Goal: Information Seeking & Learning: Learn about a topic

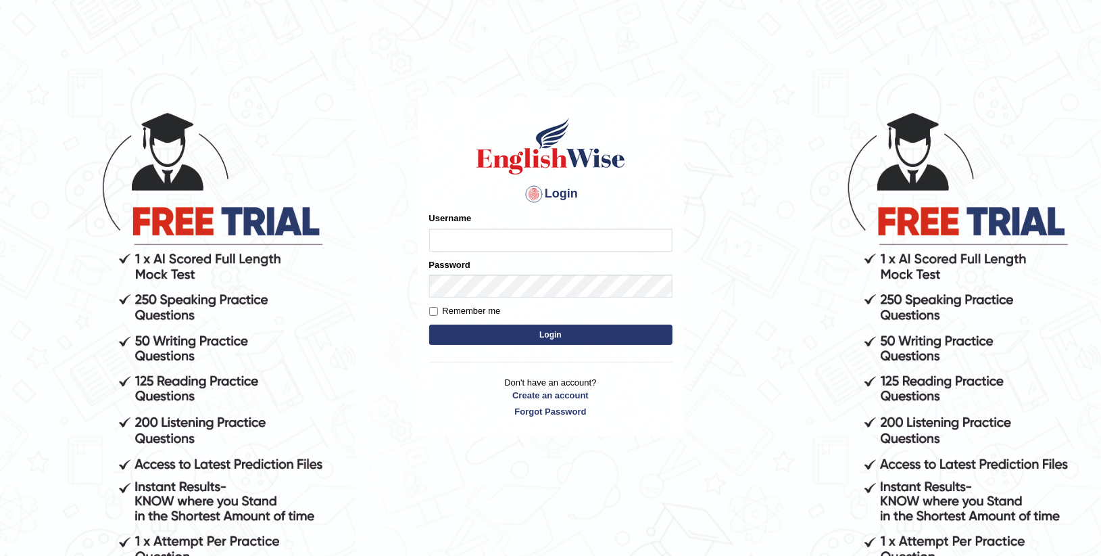
type input "Anesu_92"
click at [527, 345] on form "Please fix the following errors: Username Anesu_92 Password Remember me Login" at bounding box center [550, 280] width 243 height 136
click at [540, 334] on button "Login" at bounding box center [550, 335] width 243 height 20
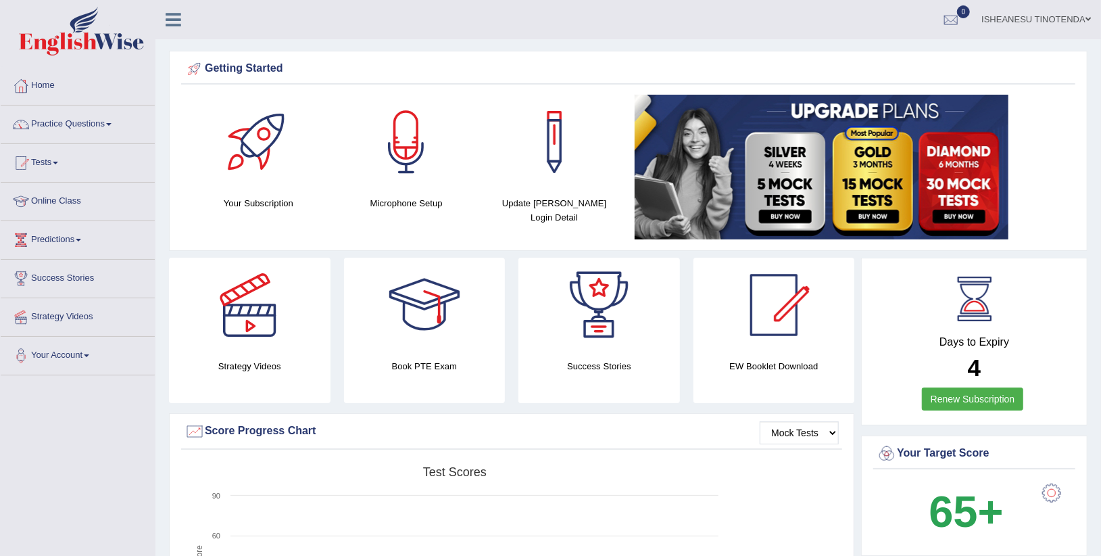
click at [101, 124] on link "Practice Questions" at bounding box center [78, 122] width 154 height 34
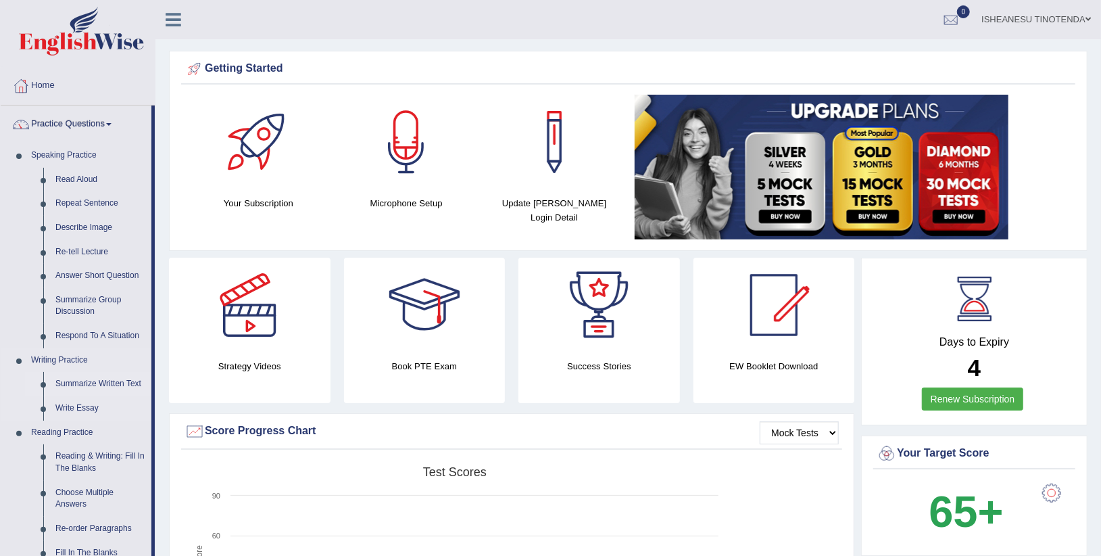
click at [103, 379] on link "Summarize Written Text" at bounding box center [100, 384] width 102 height 24
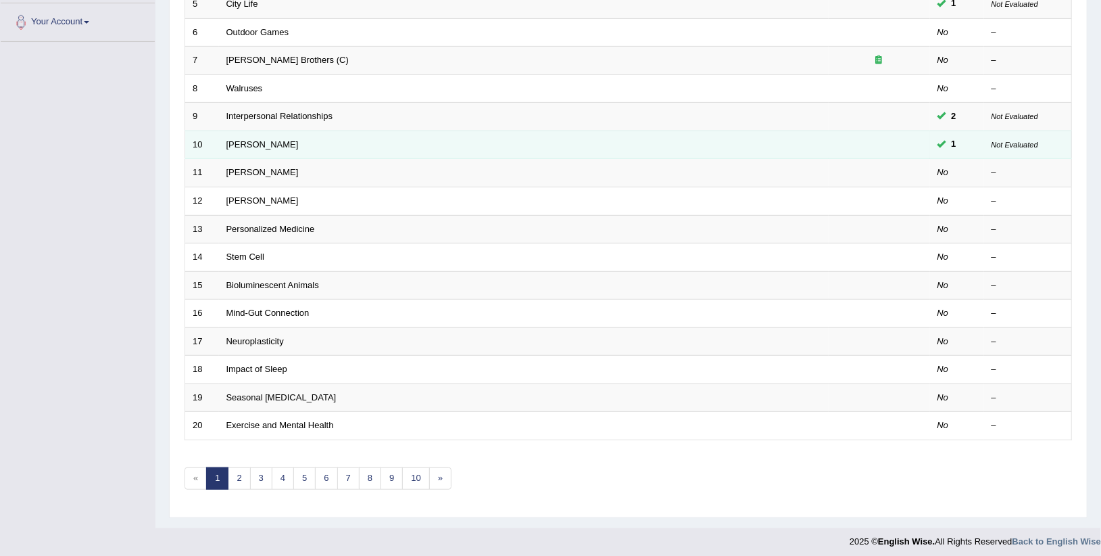
scroll to position [337, 0]
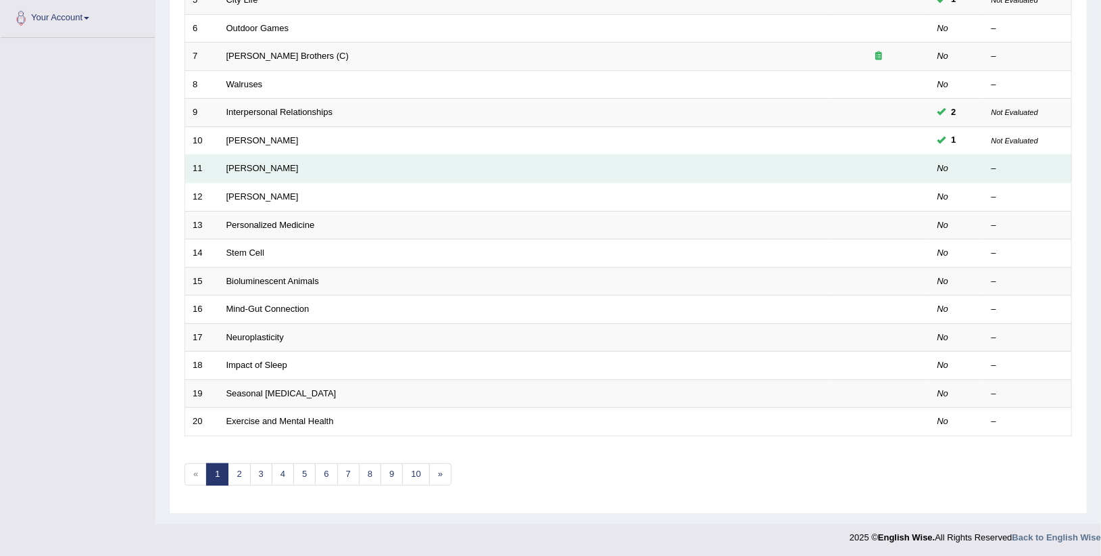
click at [331, 168] on td "Jonas Salk" at bounding box center [524, 169] width 610 height 28
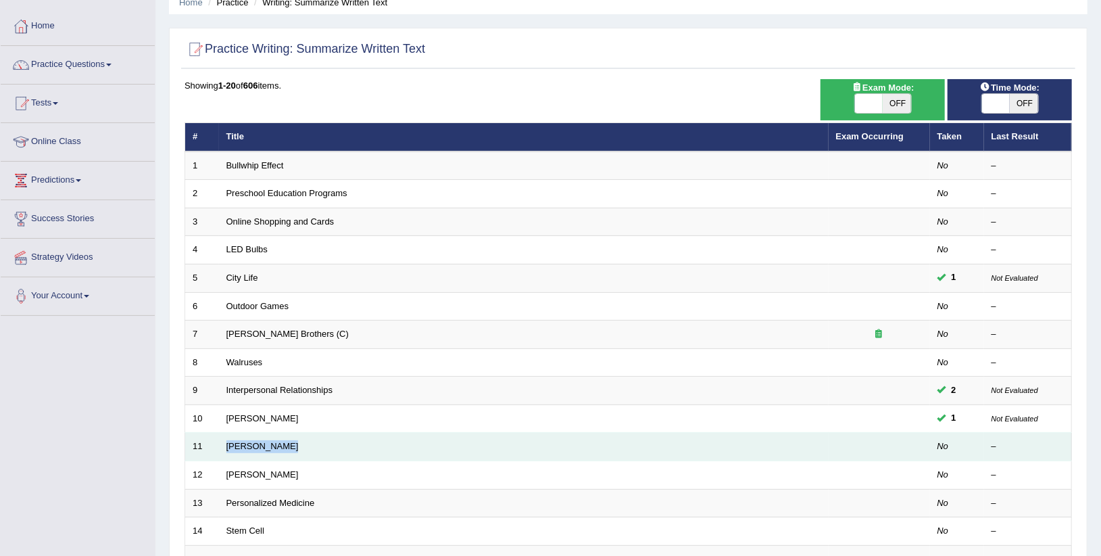
scroll to position [51, 0]
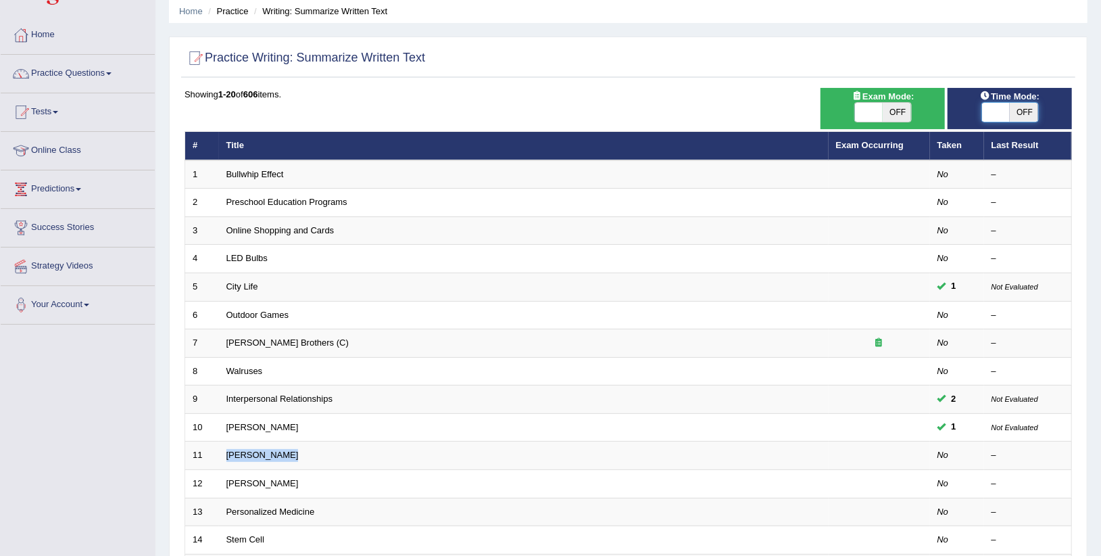
click at [995, 112] on span at bounding box center [996, 112] width 28 height 19
checkbox input "true"
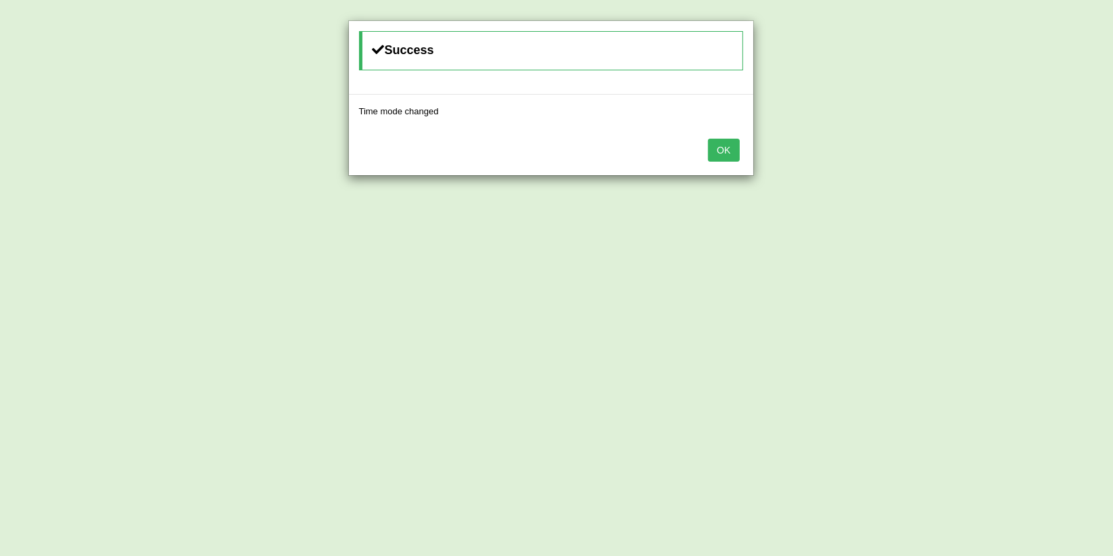
click at [721, 149] on button "OK" at bounding box center [723, 150] width 31 height 23
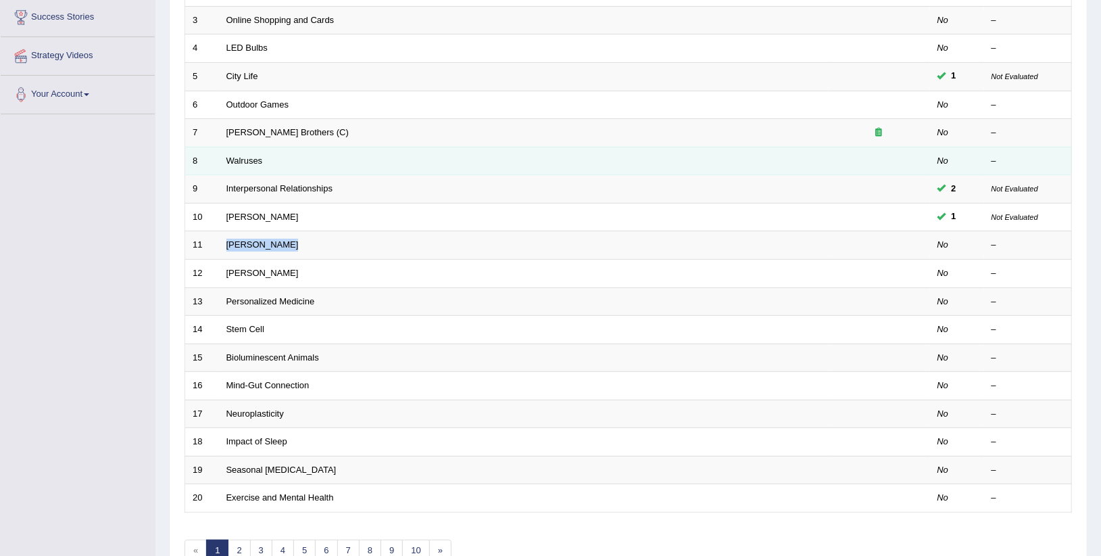
scroll to position [262, 0]
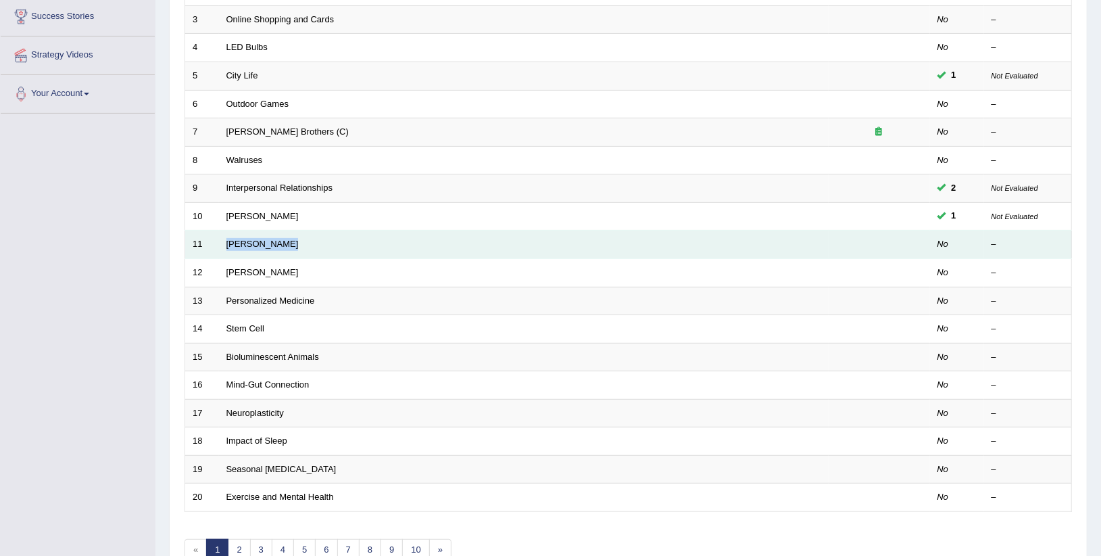
click at [300, 249] on td "Jonas Salk" at bounding box center [524, 245] width 610 height 28
click at [254, 243] on link "Jonas Salk" at bounding box center [262, 244] width 72 height 10
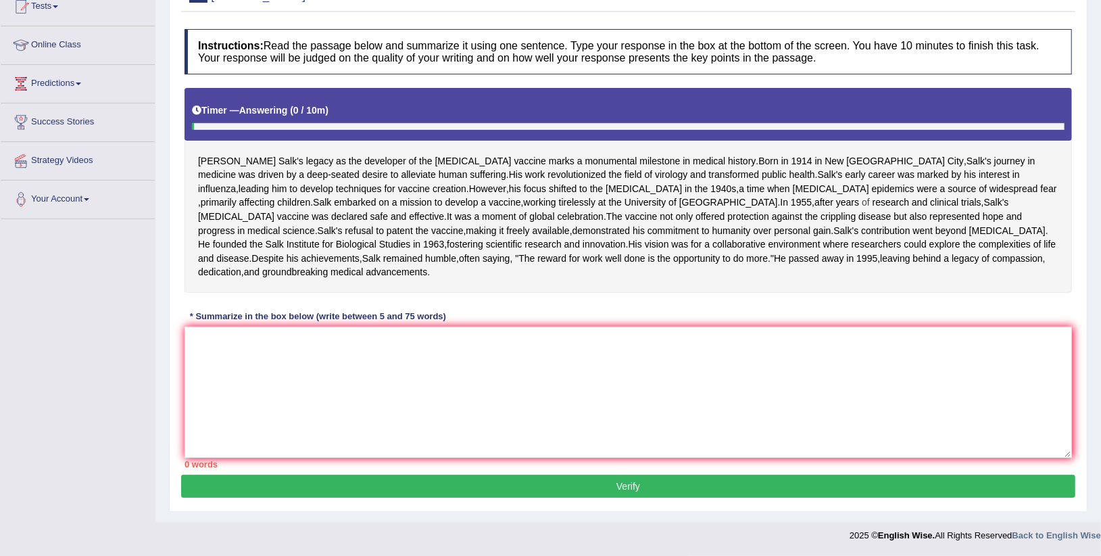
scroll to position [225, 0]
click at [237, 365] on textarea at bounding box center [629, 392] width 888 height 131
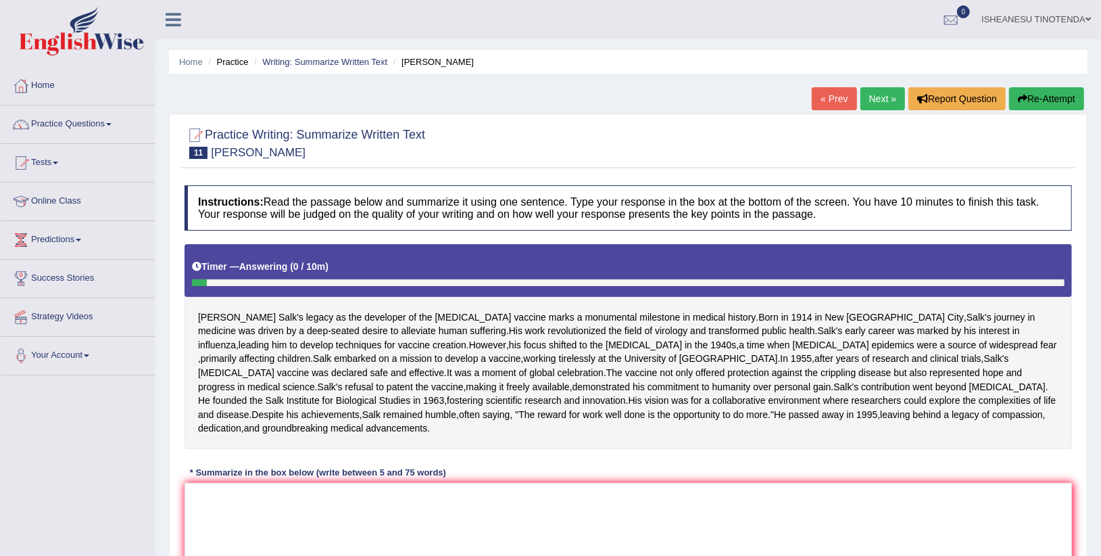
click at [110, 123] on span at bounding box center [108, 124] width 5 height 3
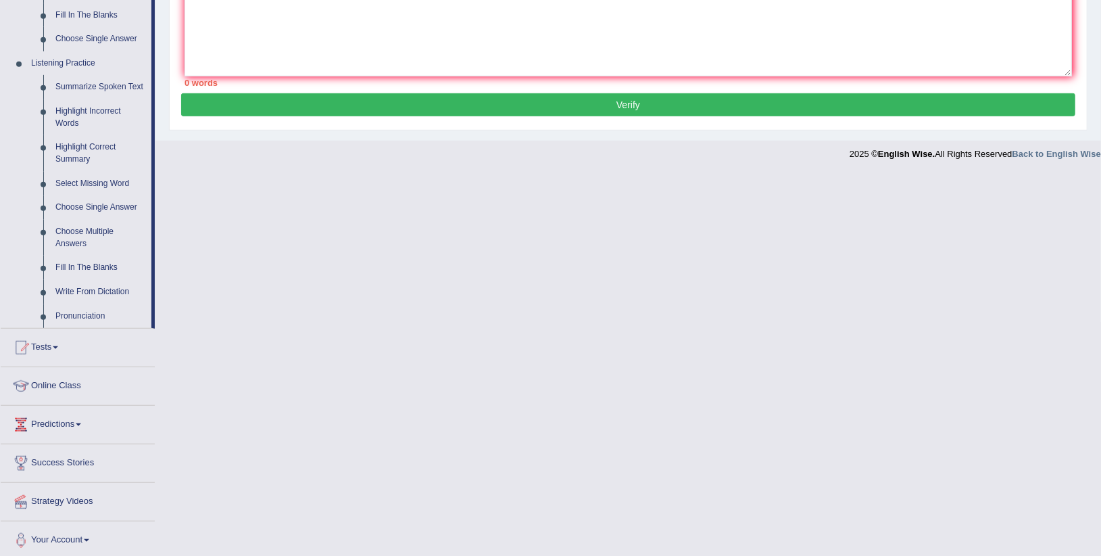
scroll to position [541, 0]
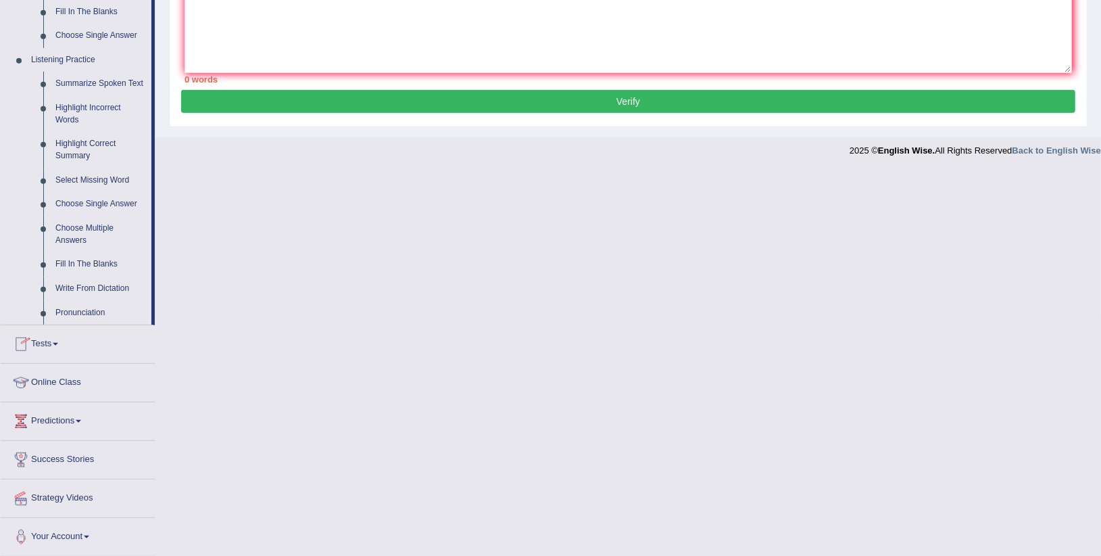
click at [57, 343] on link "Tests" at bounding box center [78, 342] width 154 height 34
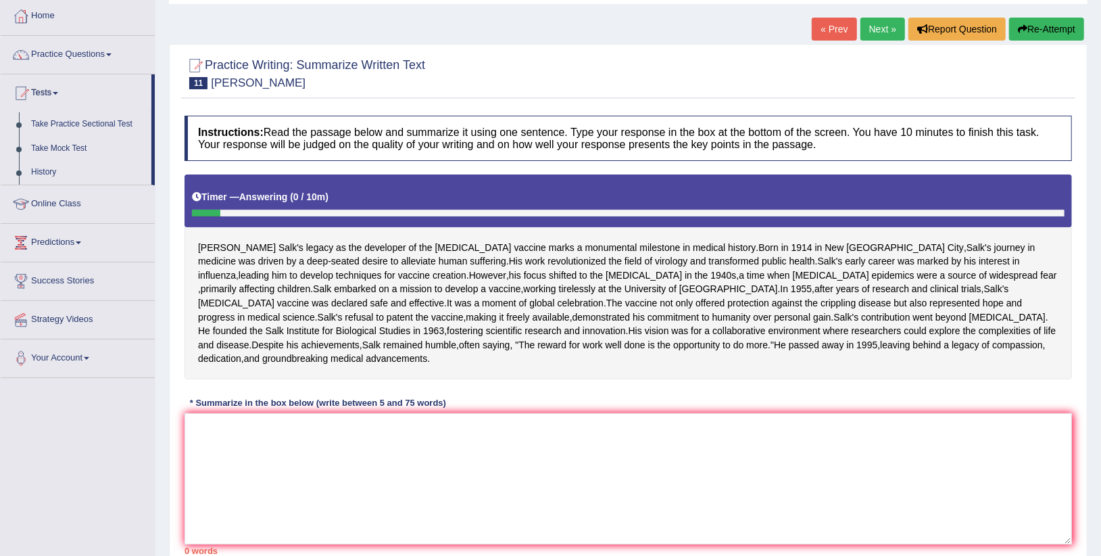
scroll to position [59, 0]
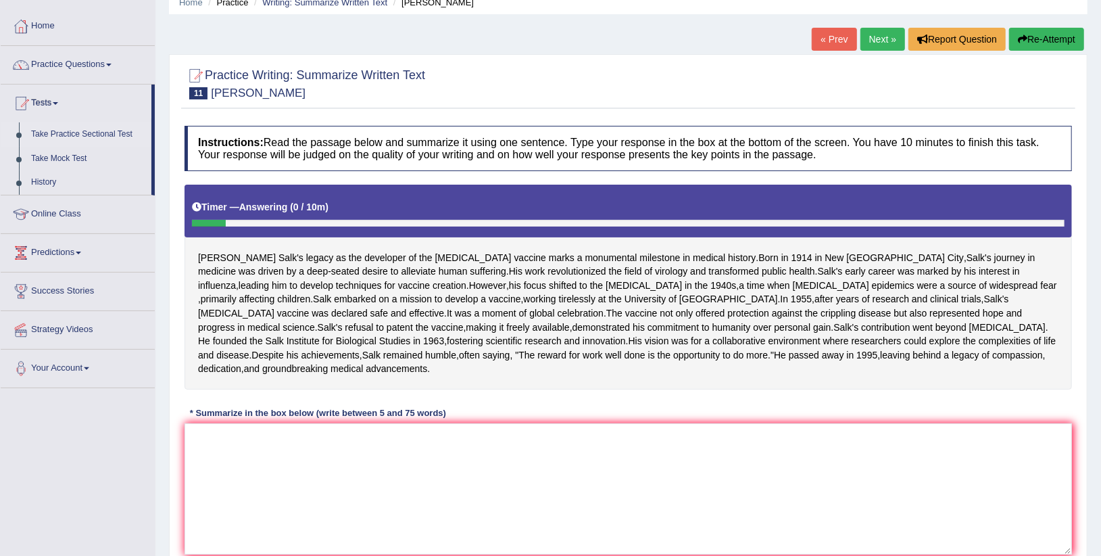
click at [41, 128] on link "Take Practice Sectional Test" at bounding box center [88, 134] width 126 height 24
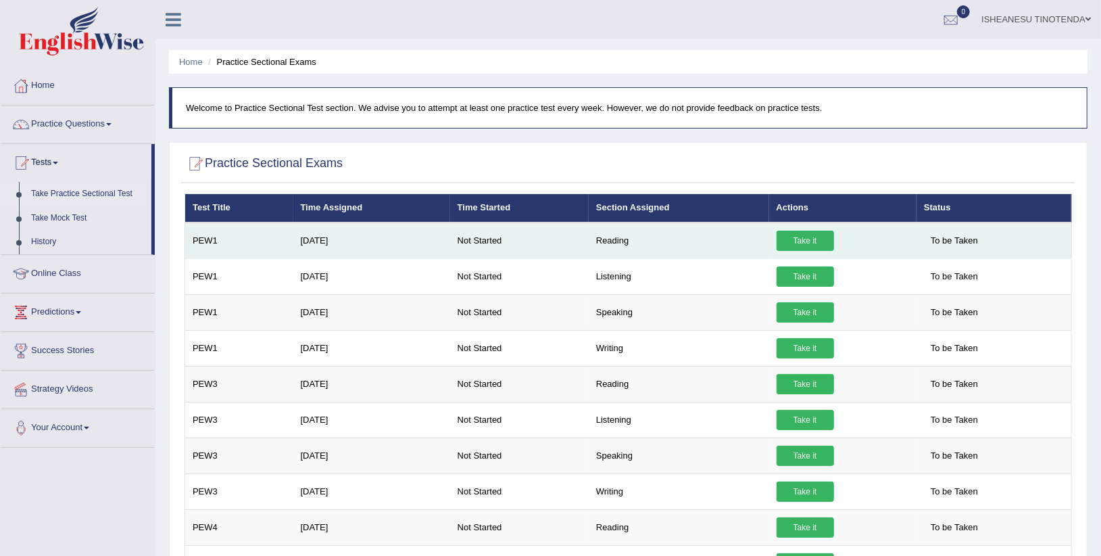
click at [814, 238] on link "Take it" at bounding box center [805, 241] width 57 height 20
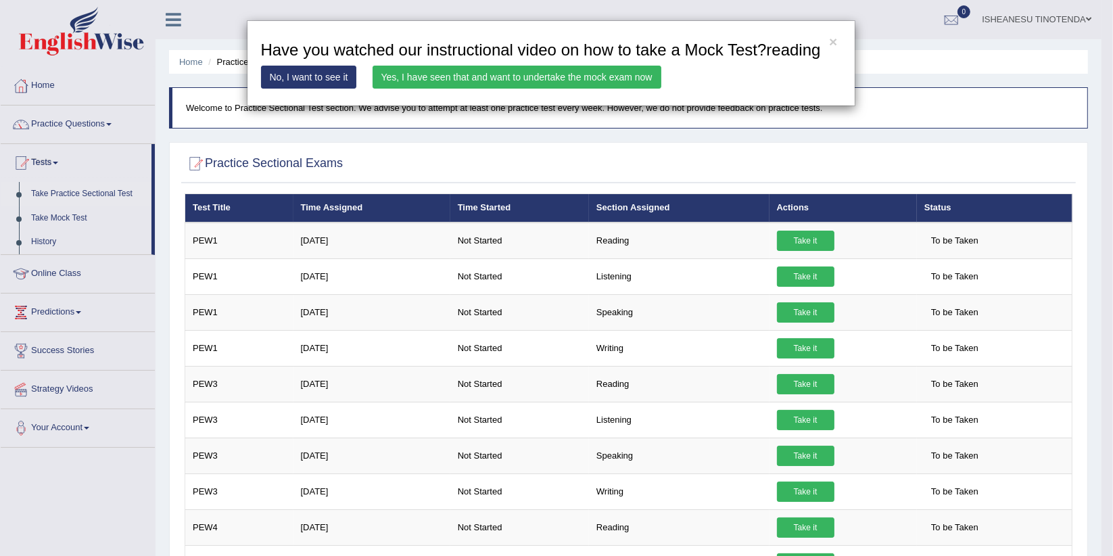
click at [790, 345] on div "× Have you watched our instructional video on how to take a Mock Test?reading N…" at bounding box center [556, 278] width 1113 height 556
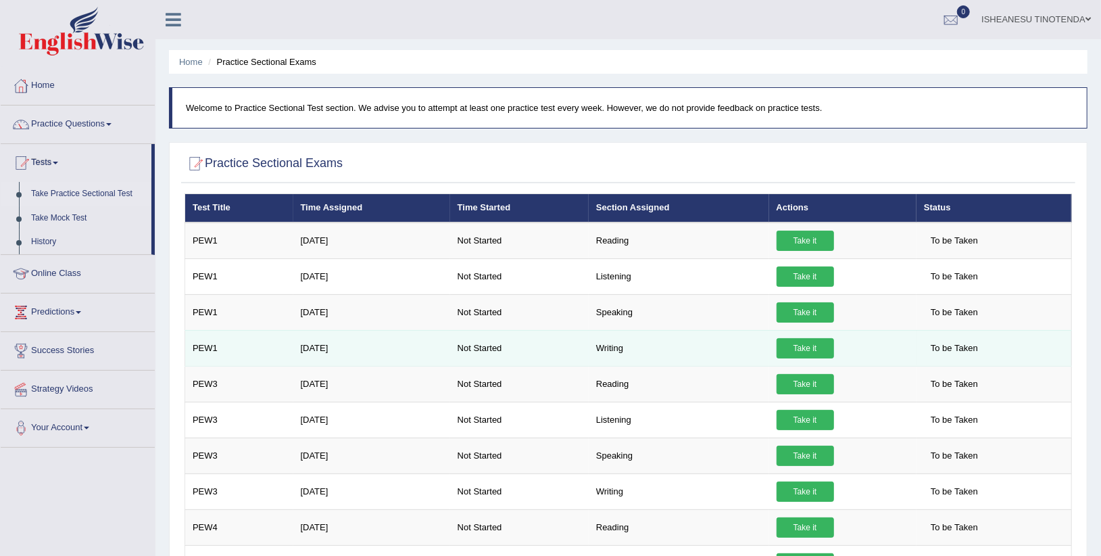
click at [811, 349] on link "Take it" at bounding box center [805, 348] width 57 height 20
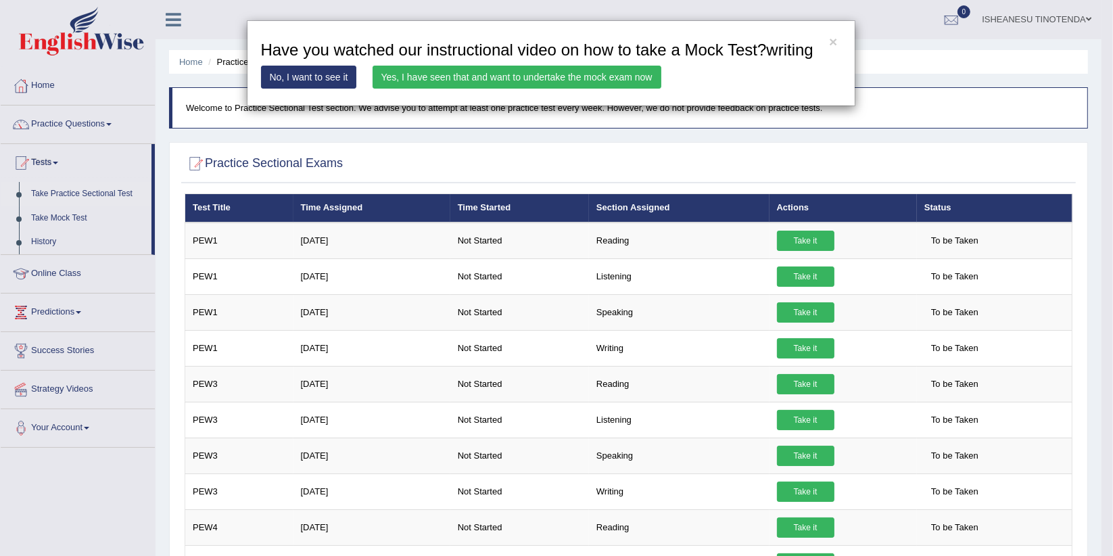
click at [546, 76] on link "Yes, I have seen that and want to undertake the mock exam now" at bounding box center [517, 77] width 289 height 23
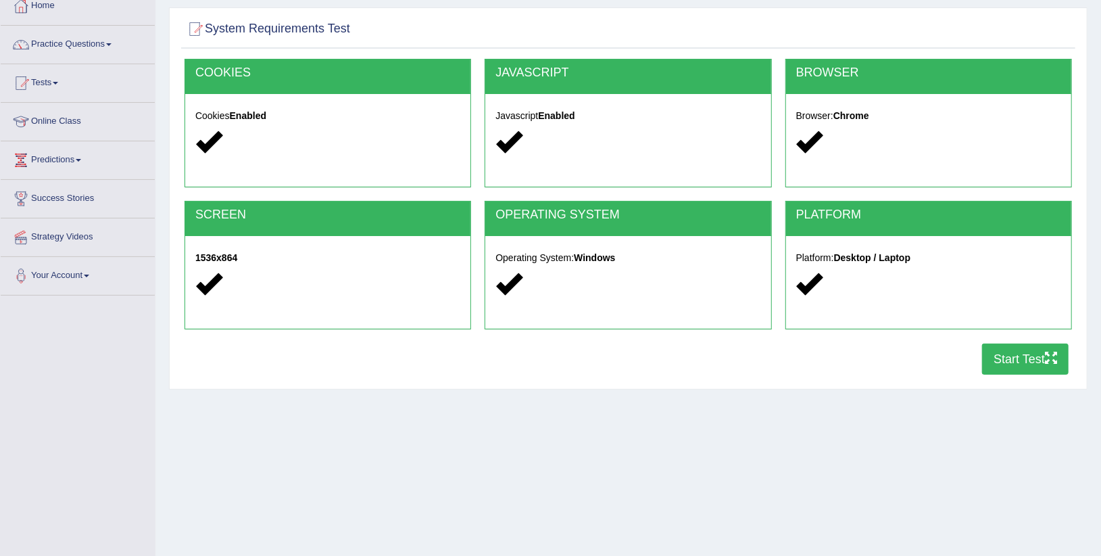
scroll to position [82, 0]
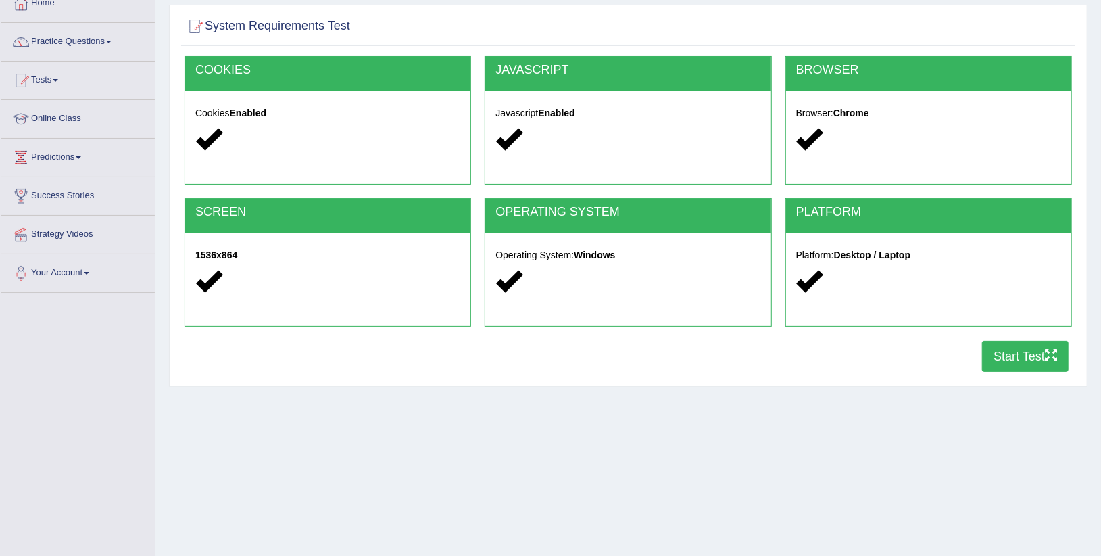
click at [1031, 348] on button "Start Test" at bounding box center [1025, 356] width 87 height 31
